Goal: Communication & Community: Ask a question

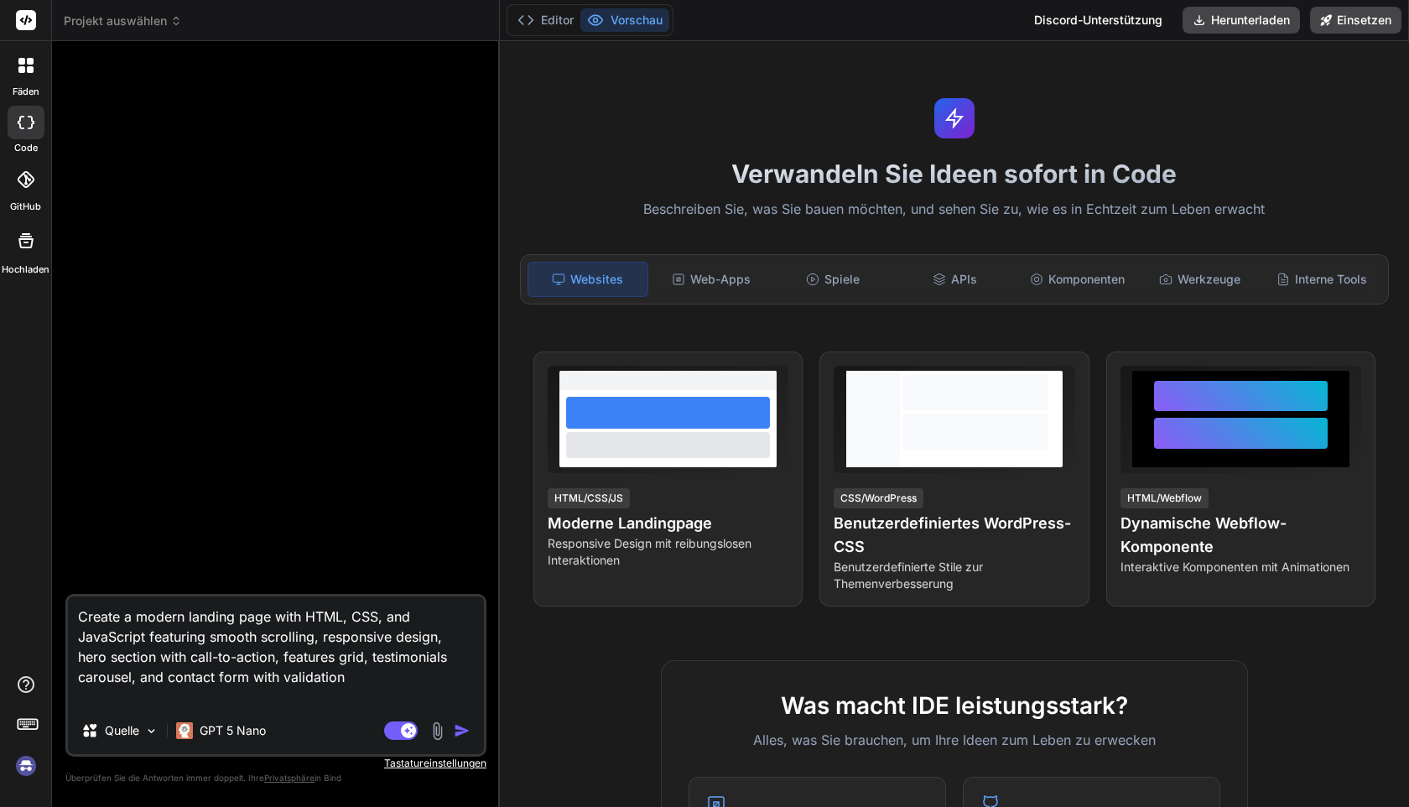
click at [466, 731] on img "button" at bounding box center [462, 730] width 17 height 17
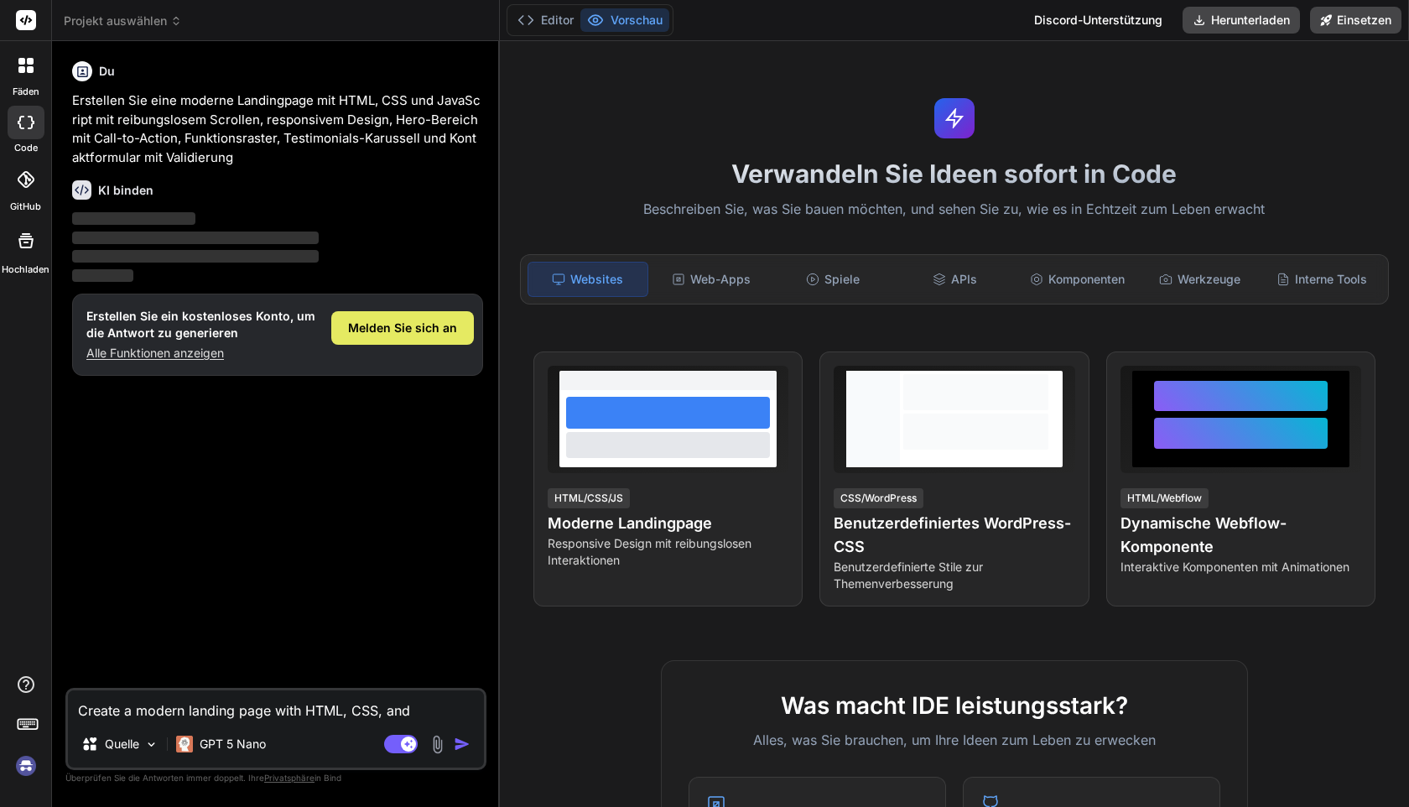
click at [413, 329] on font "Melden Sie sich an" at bounding box center [402, 327] width 109 height 14
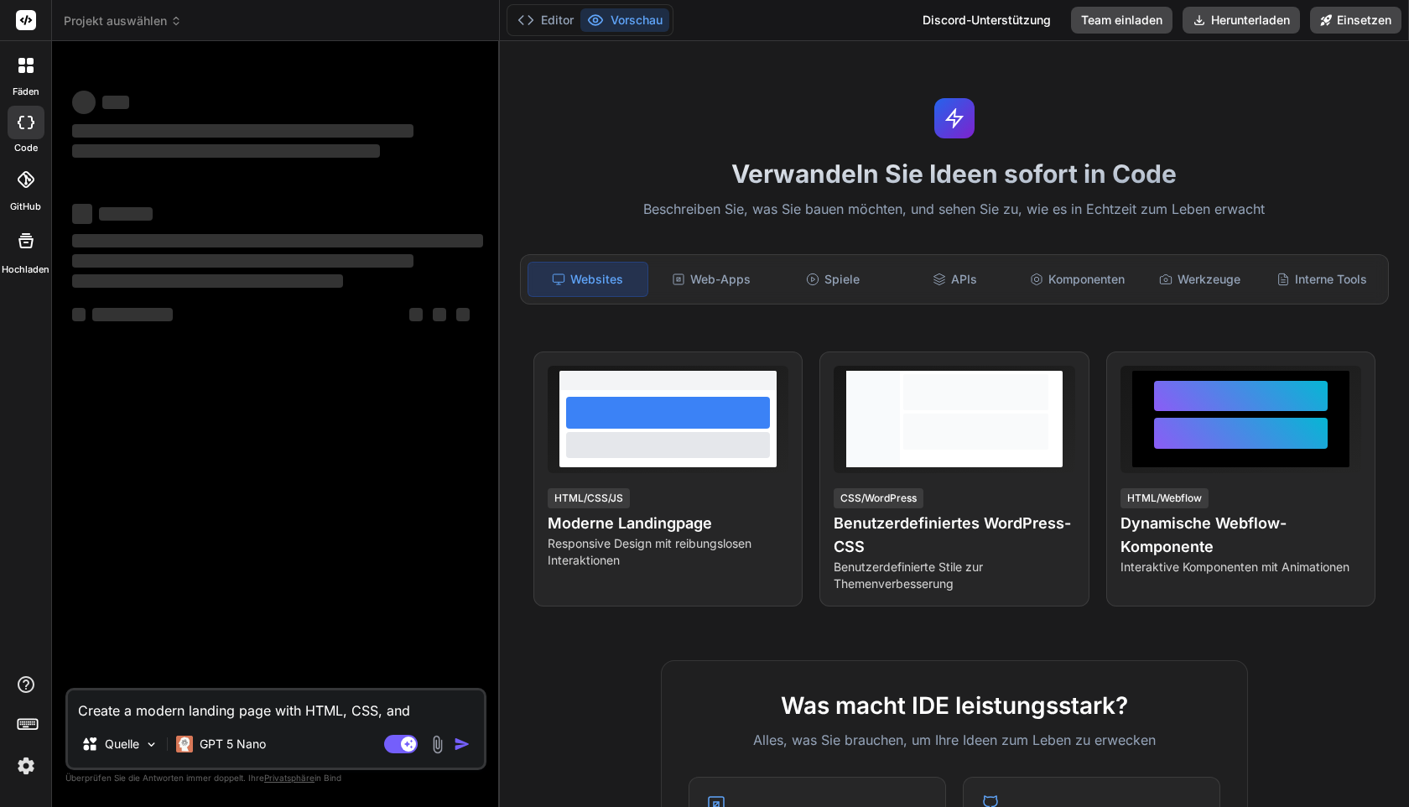
type textarea "x"
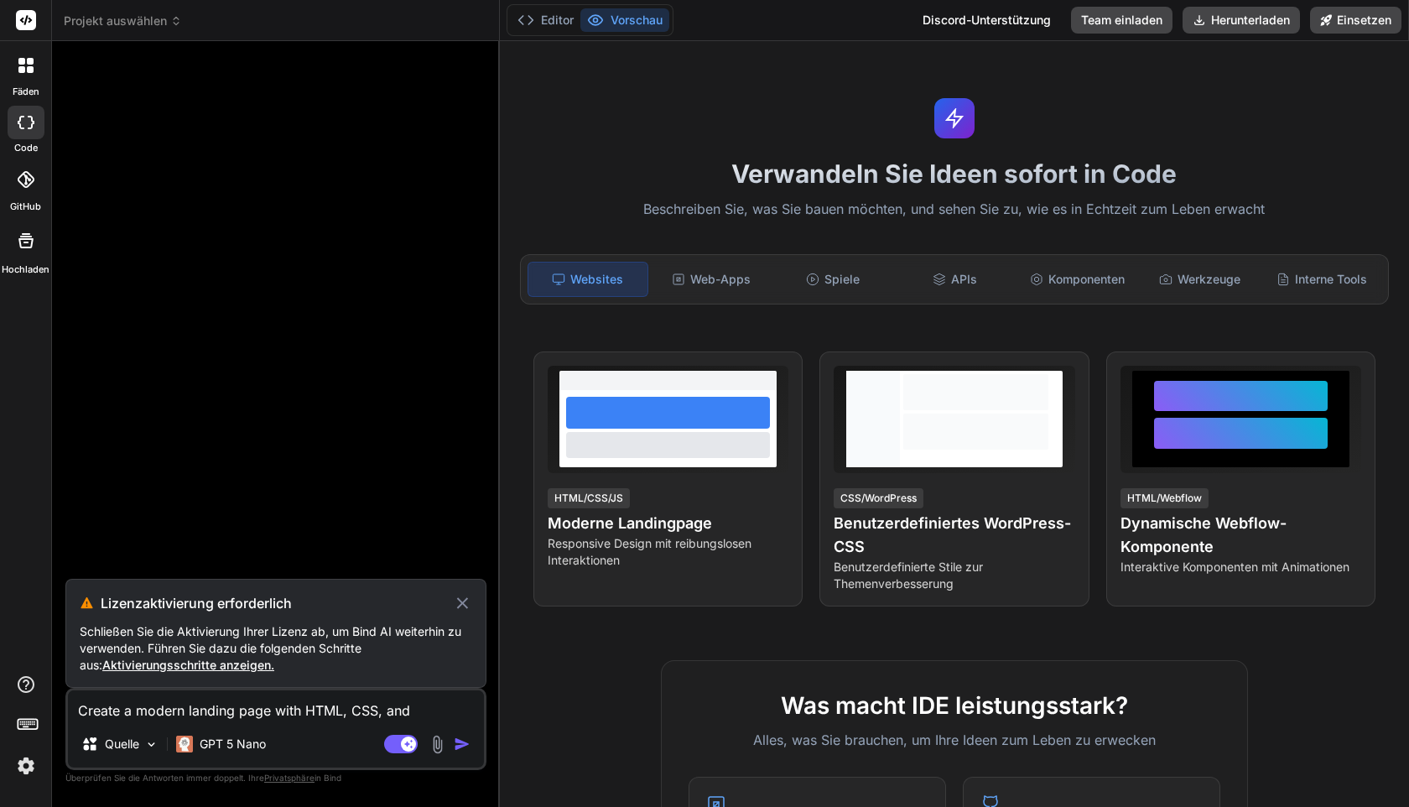
click at [460, 748] on img "button" at bounding box center [462, 743] width 17 height 17
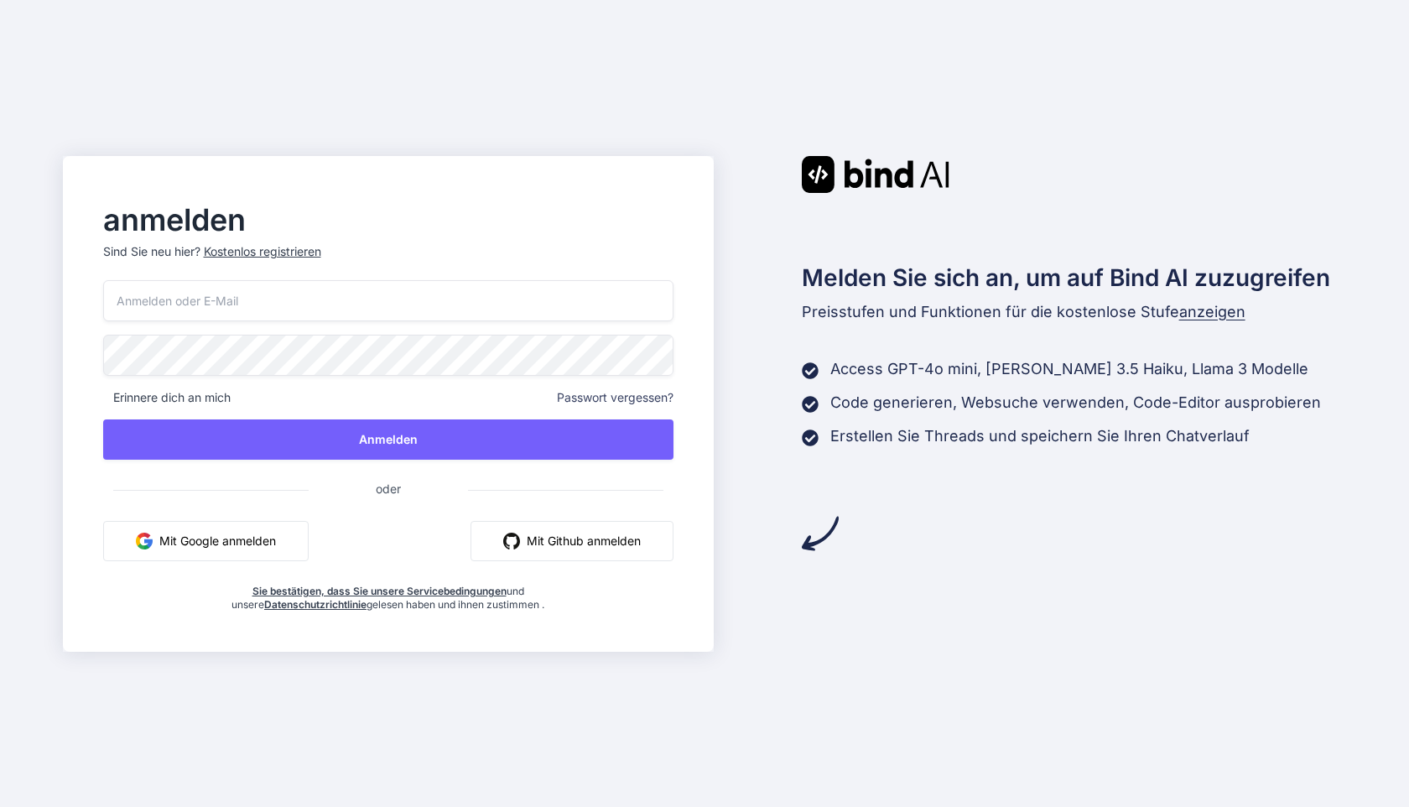
click at [201, 545] on font "Mit Google anmelden" at bounding box center [217, 540] width 117 height 14
